Goal: Transaction & Acquisition: Purchase product/service

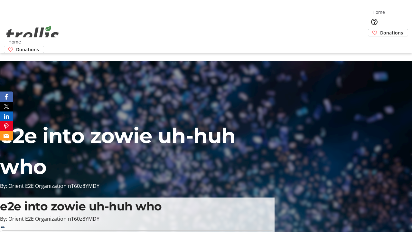
click at [394, 10] on span "Sign Up" at bounding box center [396, 9] width 19 height 8
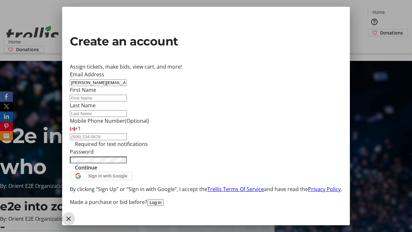
type input "[PERSON_NAME][EMAIL_ADDRESS][DOMAIN_NAME]"
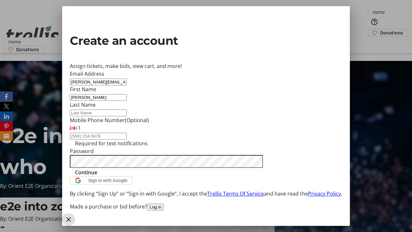
type input "[PERSON_NAME]"
type input "Dach"
click at [97, 176] on span "Continue" at bounding box center [86, 172] width 22 height 8
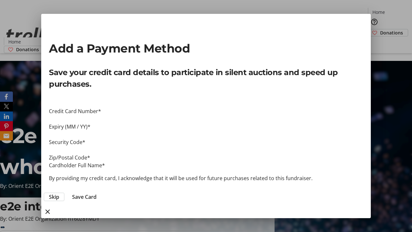
click at [59, 193] on span "Skip" at bounding box center [54, 197] width 10 height 8
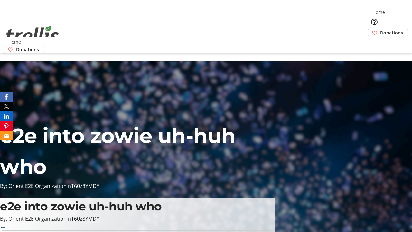
click at [380, 29] on span "Donations" at bounding box center [391, 32] width 23 height 7
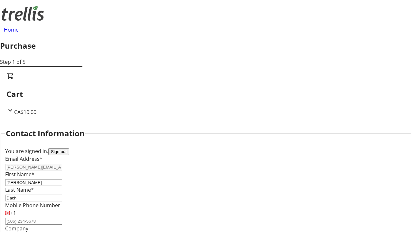
select select "CA"
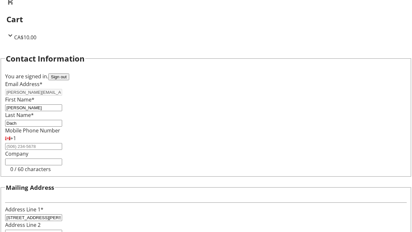
type input "Kelowna"
select select "BC"
type input "Kelowna"
type input "V1Y 0C2"
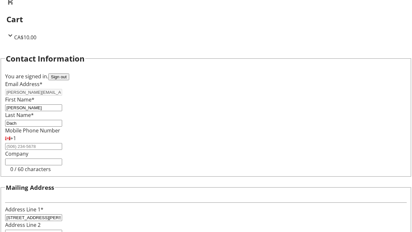
scroll to position [104, 0]
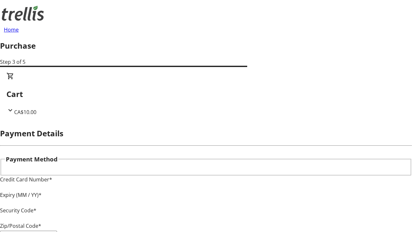
type input "V1Y 0C2"
